Goal: Transaction & Acquisition: Purchase product/service

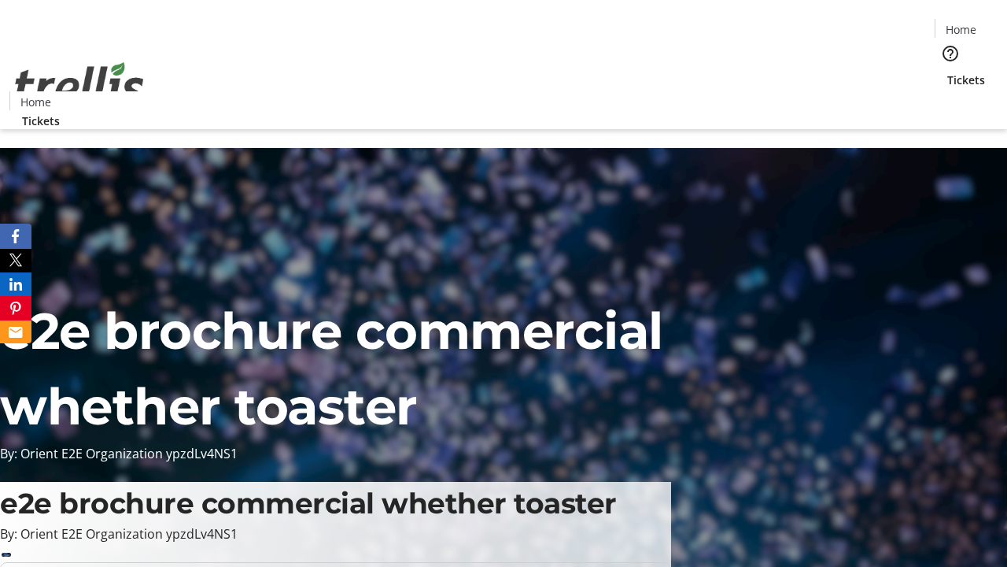
click at [948, 72] on span "Tickets" at bounding box center [967, 80] width 38 height 17
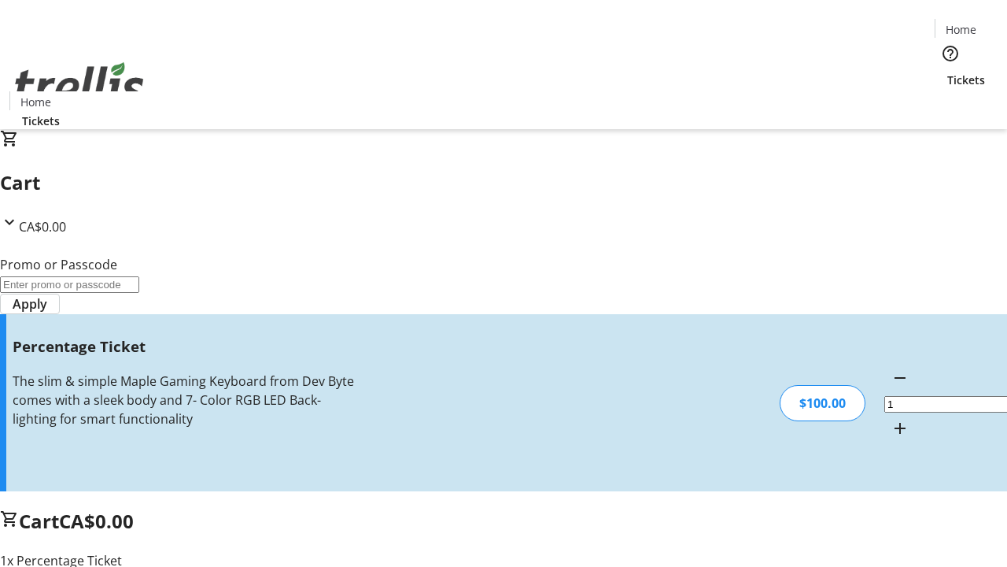
type input "FOO"
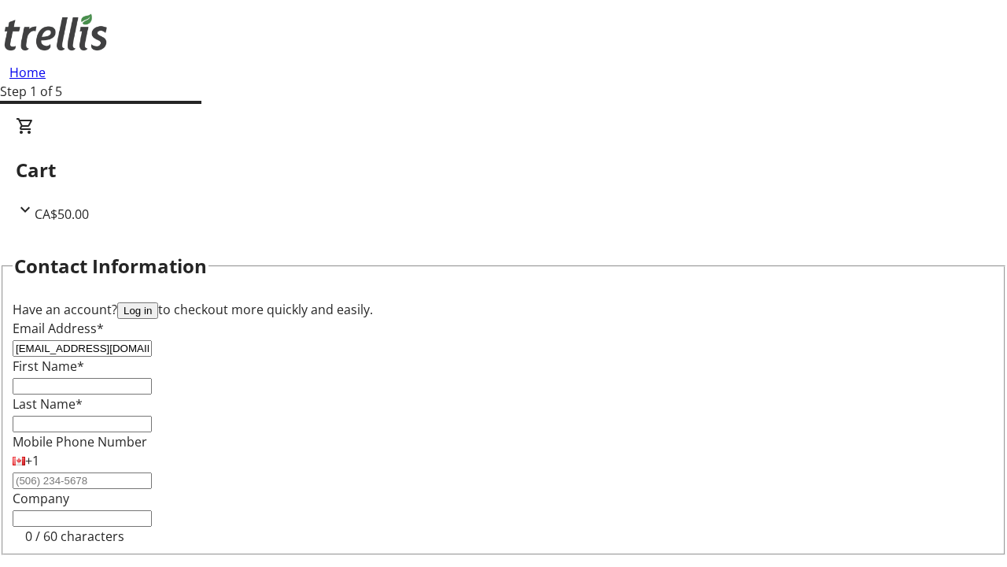
type input "[EMAIL_ADDRESS][DOMAIN_NAME]"
type input "Sister"
type input "Padberg"
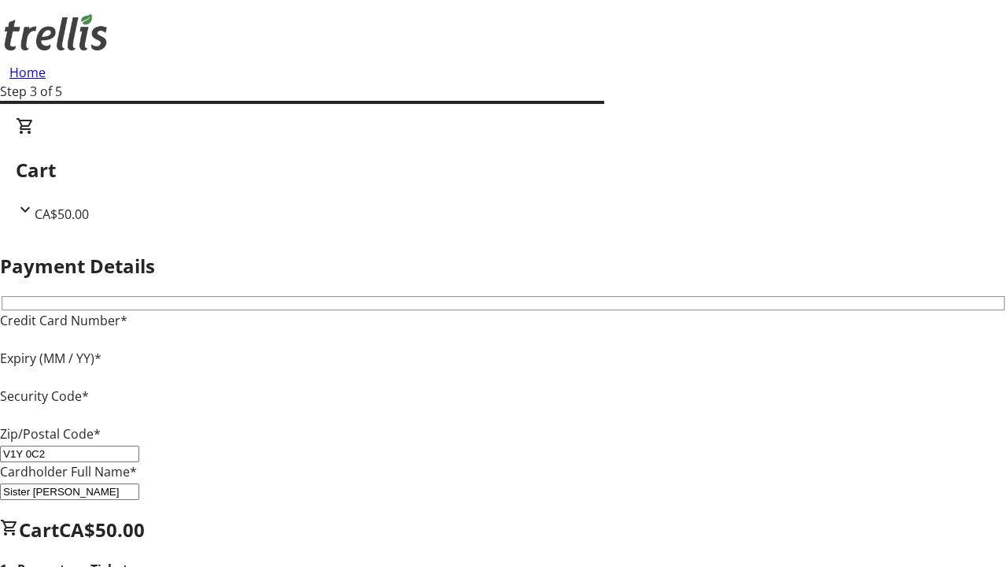
type input "V1Y 0C2"
